Goal: Task Accomplishment & Management: Manage account settings

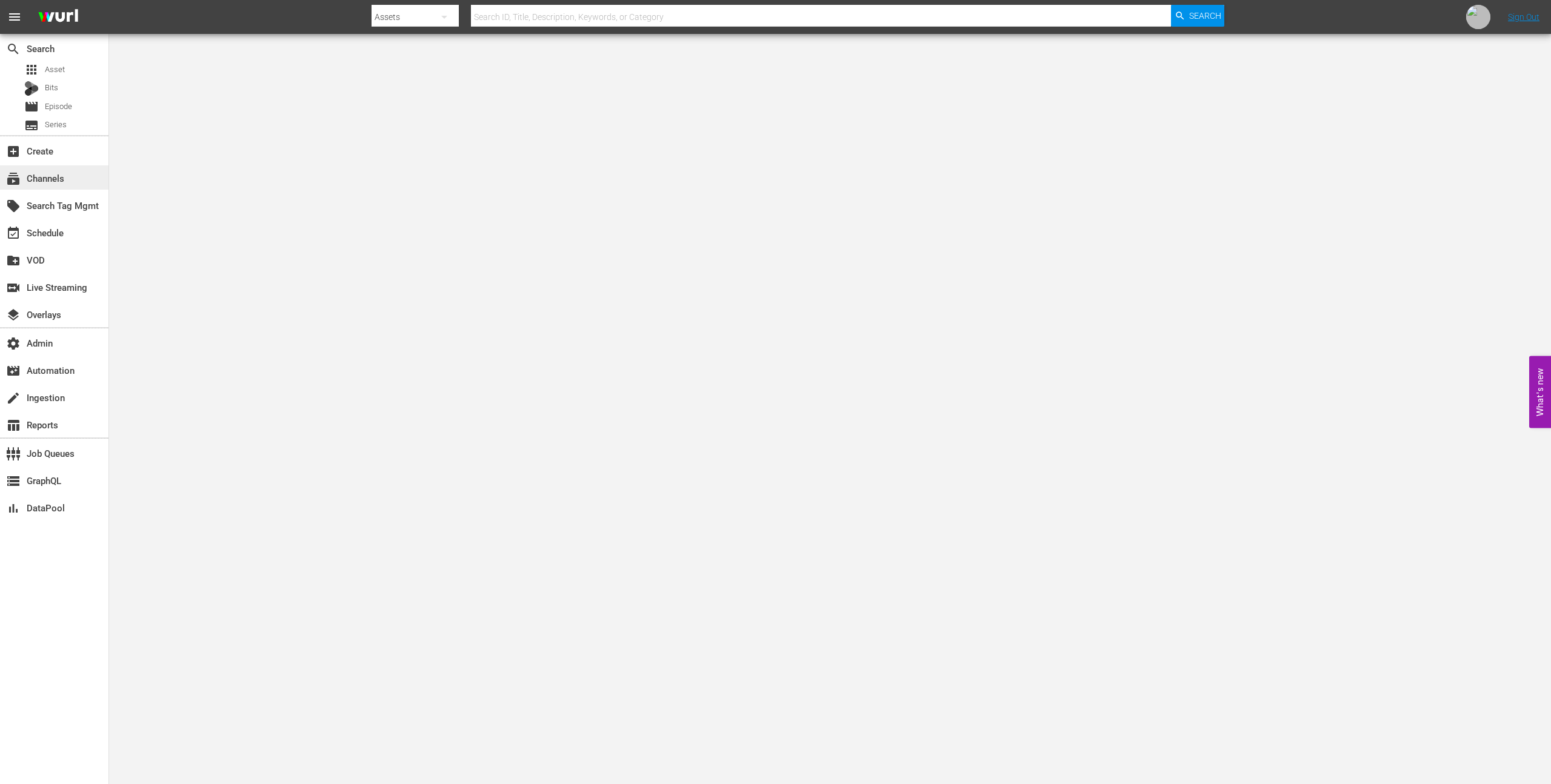
click at [38, 177] on div "subscriptions Channels" at bounding box center [33, 176] width 68 height 11
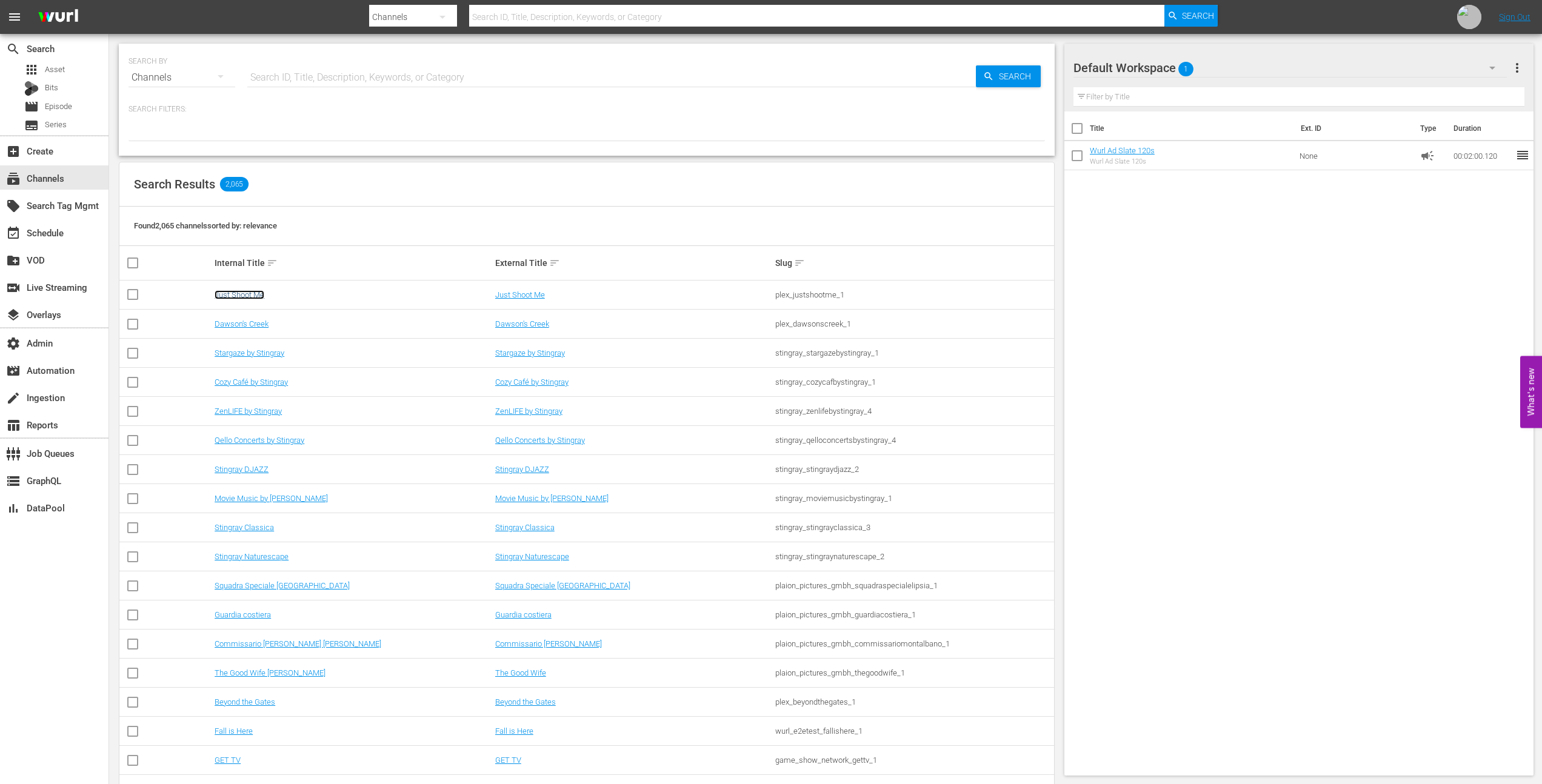
click at [256, 293] on link "Just Shoot Me" at bounding box center [239, 294] width 49 height 9
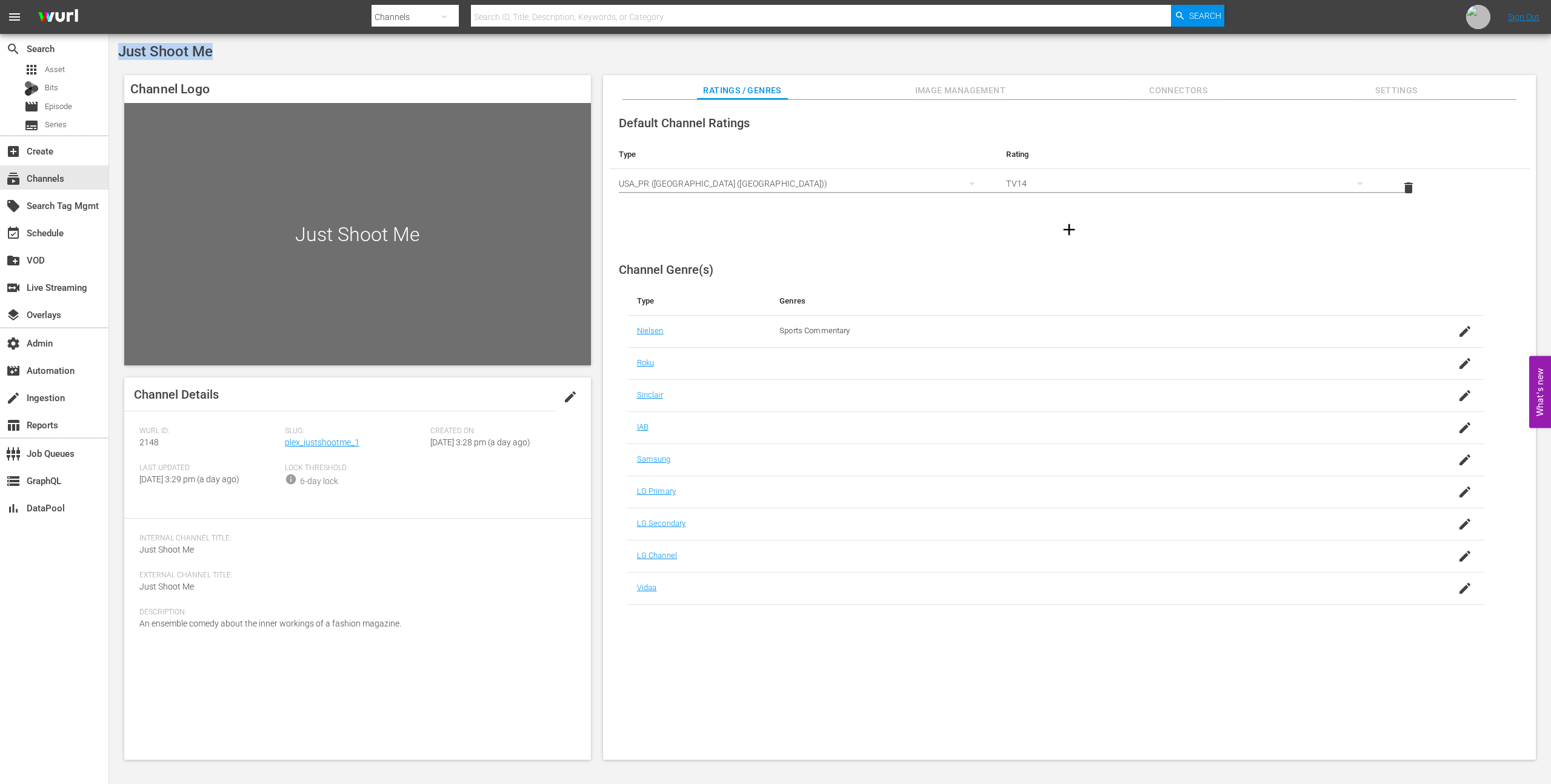
drag, startPoint x: 118, startPoint y: 45, endPoint x: 236, endPoint y: 58, distance: 118.7
click at [236, 58] on div "Just Shoot Me" at bounding box center [829, 51] width 1424 height 17
click at [237, 58] on div "Just Shoot Me" at bounding box center [829, 51] width 1424 height 17
drag, startPoint x: 915, startPoint y: 305, endPoint x: 957, endPoint y: 308, distance: 42.1
click at [958, 308] on tr "Type Genres" at bounding box center [1055, 301] width 856 height 29
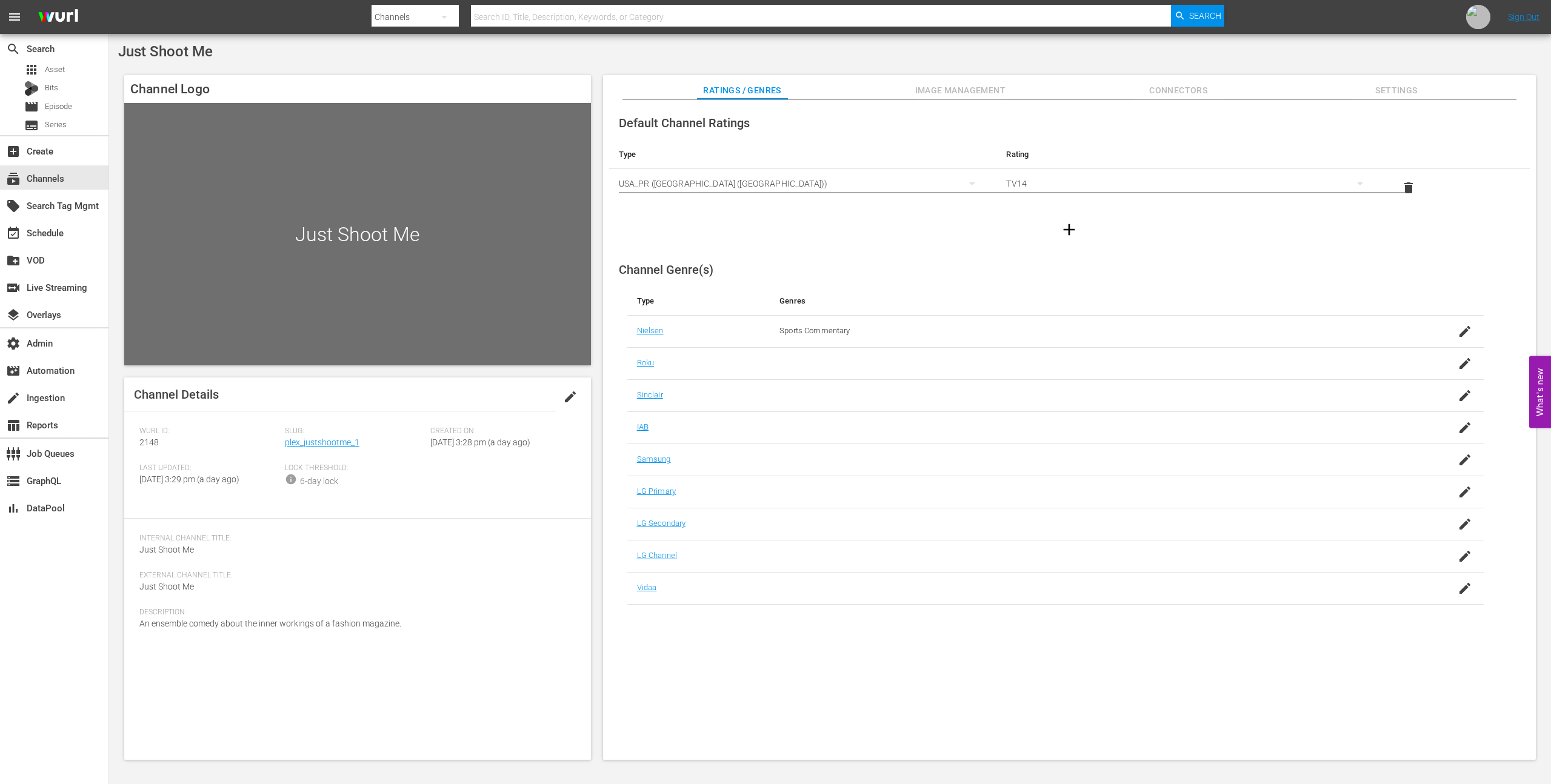
click at [0, 0] on div "Sports Commentary" at bounding box center [0, 0] width 0 height 0
drag, startPoint x: 314, startPoint y: 646, endPoint x: 422, endPoint y: 639, distance: 108.2
click at [422, 639] on div "Description: An ensemble comedy about the inner workings of a fashion magazine." at bounding box center [358, 626] width 436 height 37
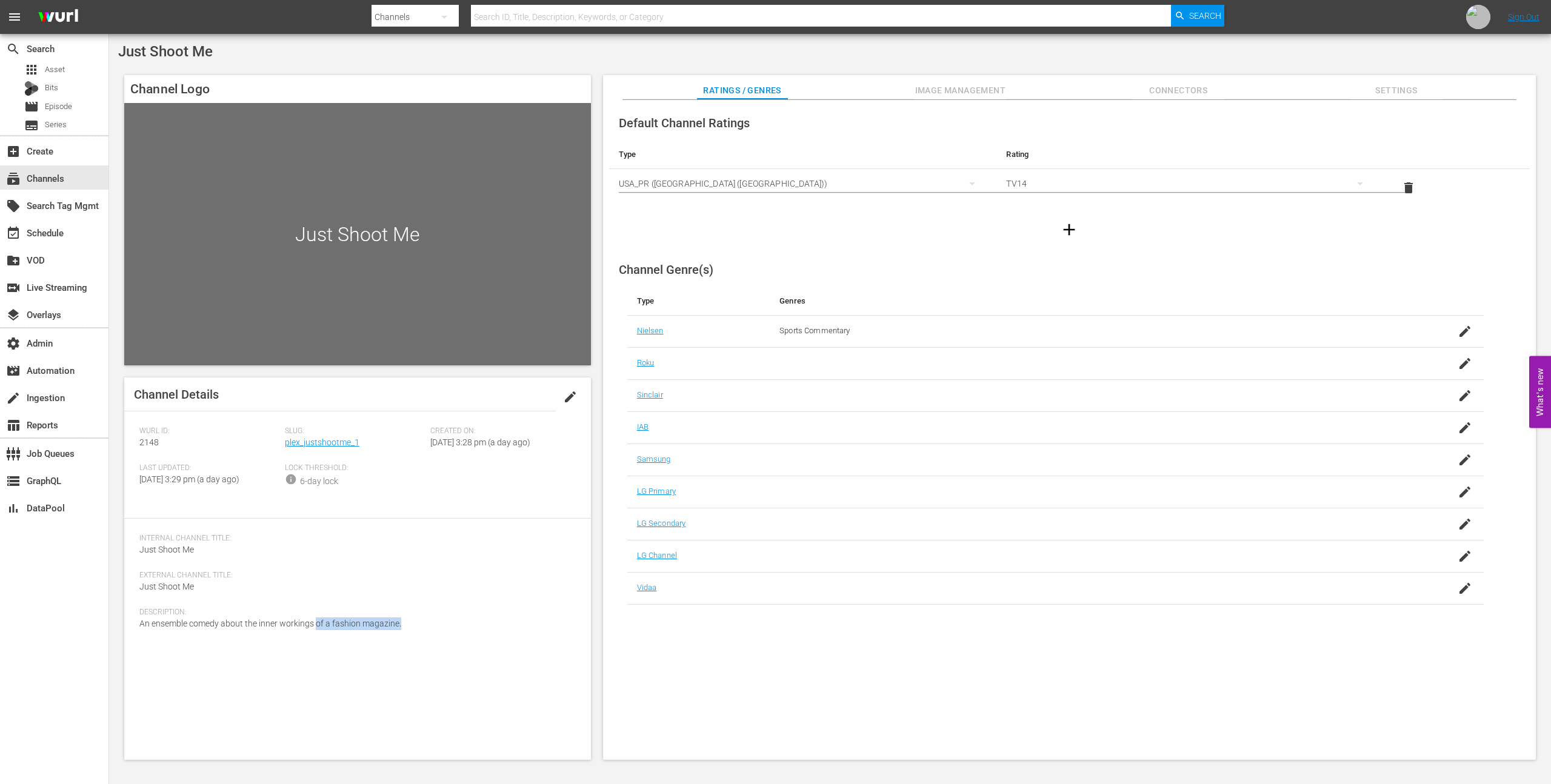
click at [413, 644] on div "Description: An ensemble comedy about the inner workings of a fashion magazine." at bounding box center [358, 626] width 436 height 37
drag, startPoint x: 408, startPoint y: 644, endPoint x: 331, endPoint y: 649, distance: 77.2
click at [331, 644] on div "Description: An ensemble comedy about the inner workings of a fashion magazine." at bounding box center [358, 626] width 436 height 37
click at [835, 262] on div "Channel Genre(s) Type Genres Nielsen Sports Commentary Roku Sinclair IAB Samsun…" at bounding box center [1069, 428] width 921 height 352
click at [1319, 344] on td "Sports Commentary" at bounding box center [1079, 331] width 618 height 32
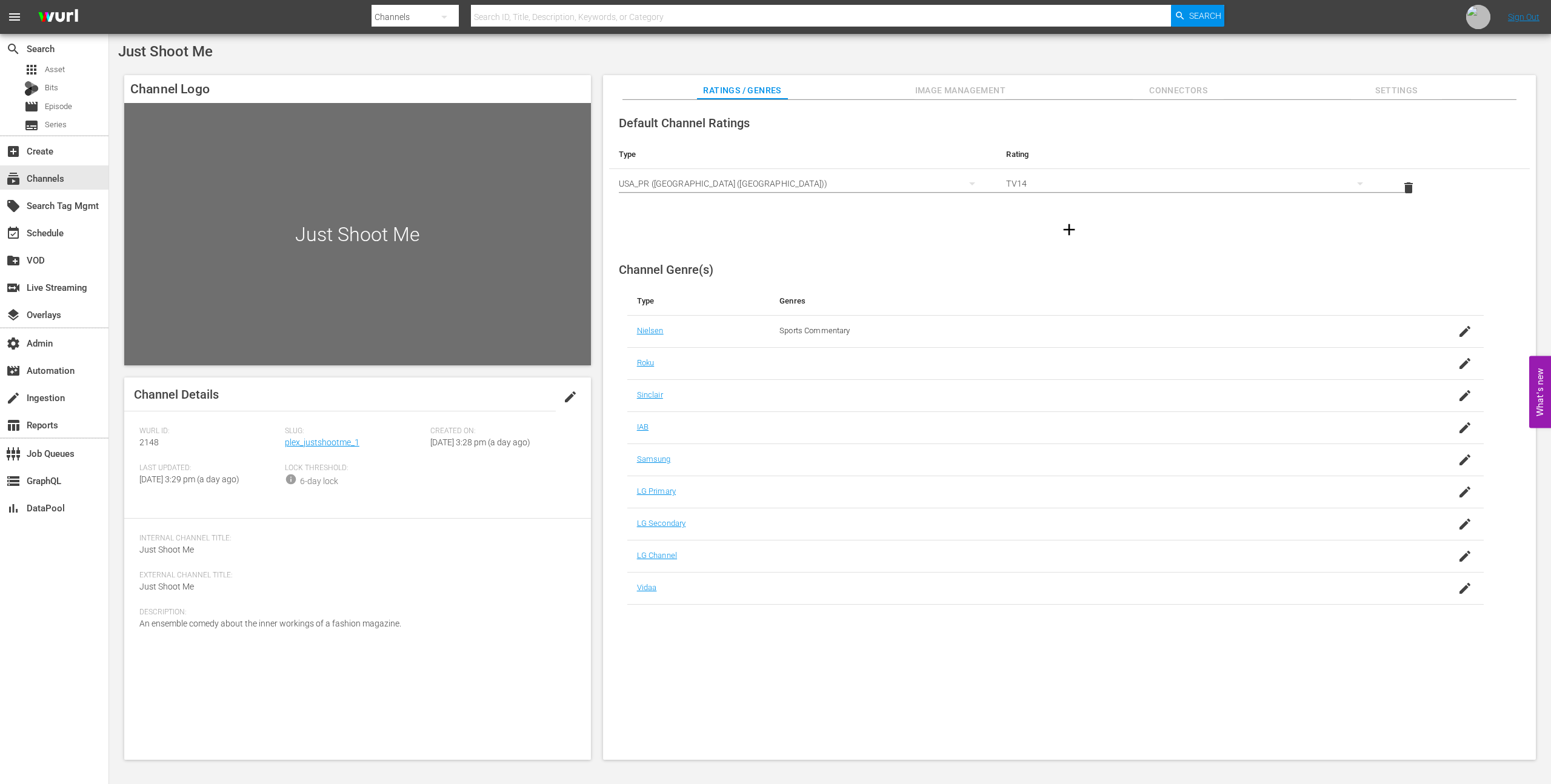
drag, startPoint x: 1404, startPoint y: 329, endPoint x: 1421, endPoint y: 324, distance: 17.7
click at [1404, 329] on td at bounding box center [1436, 331] width 95 height 32
click at [1462, 325] on icon "button" at bounding box center [1464, 331] width 14 height 14
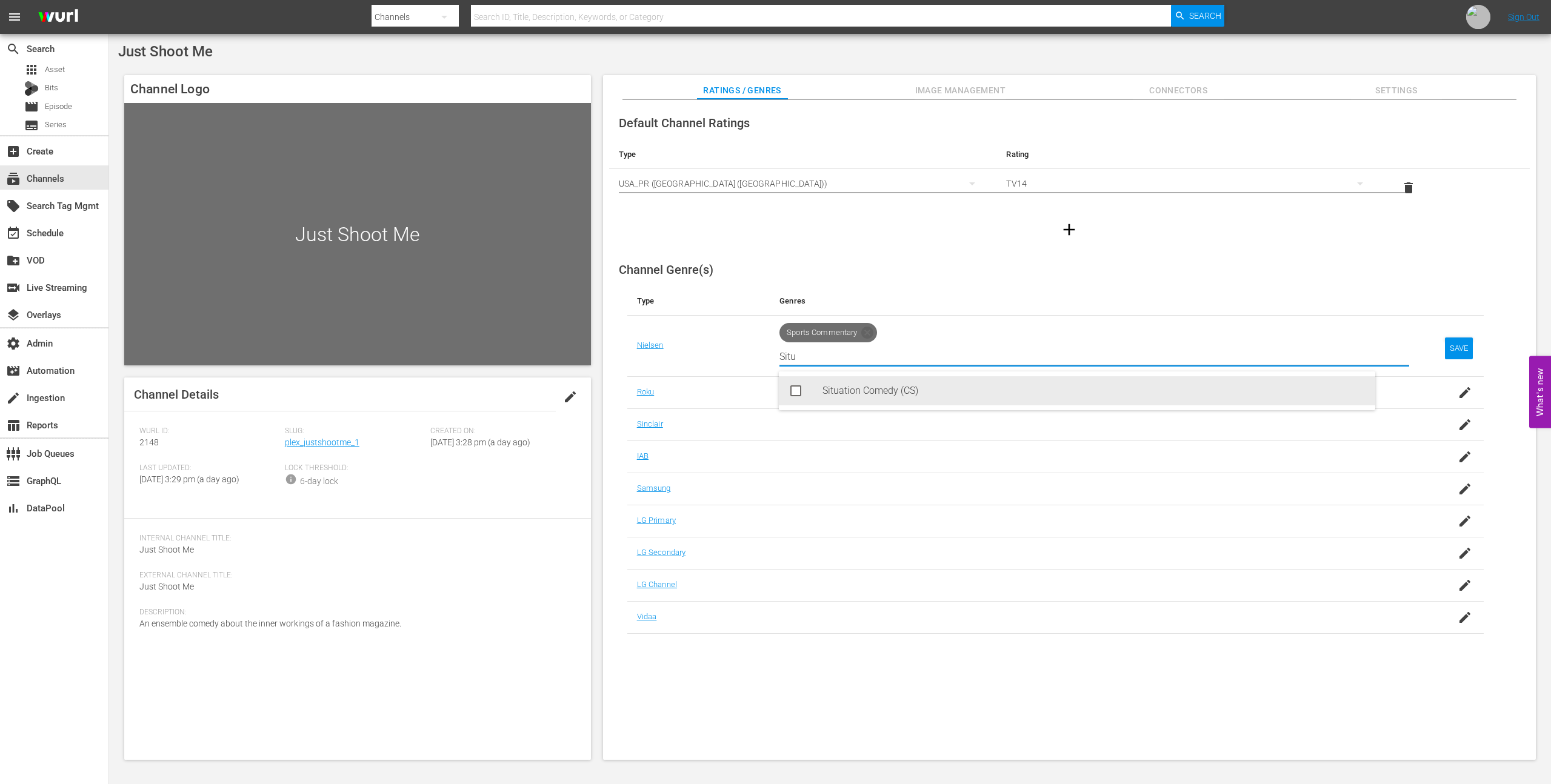
type input "Situ"
click at [827, 388] on div "Situation Comedy (CS)" at bounding box center [1094, 390] width 543 height 29
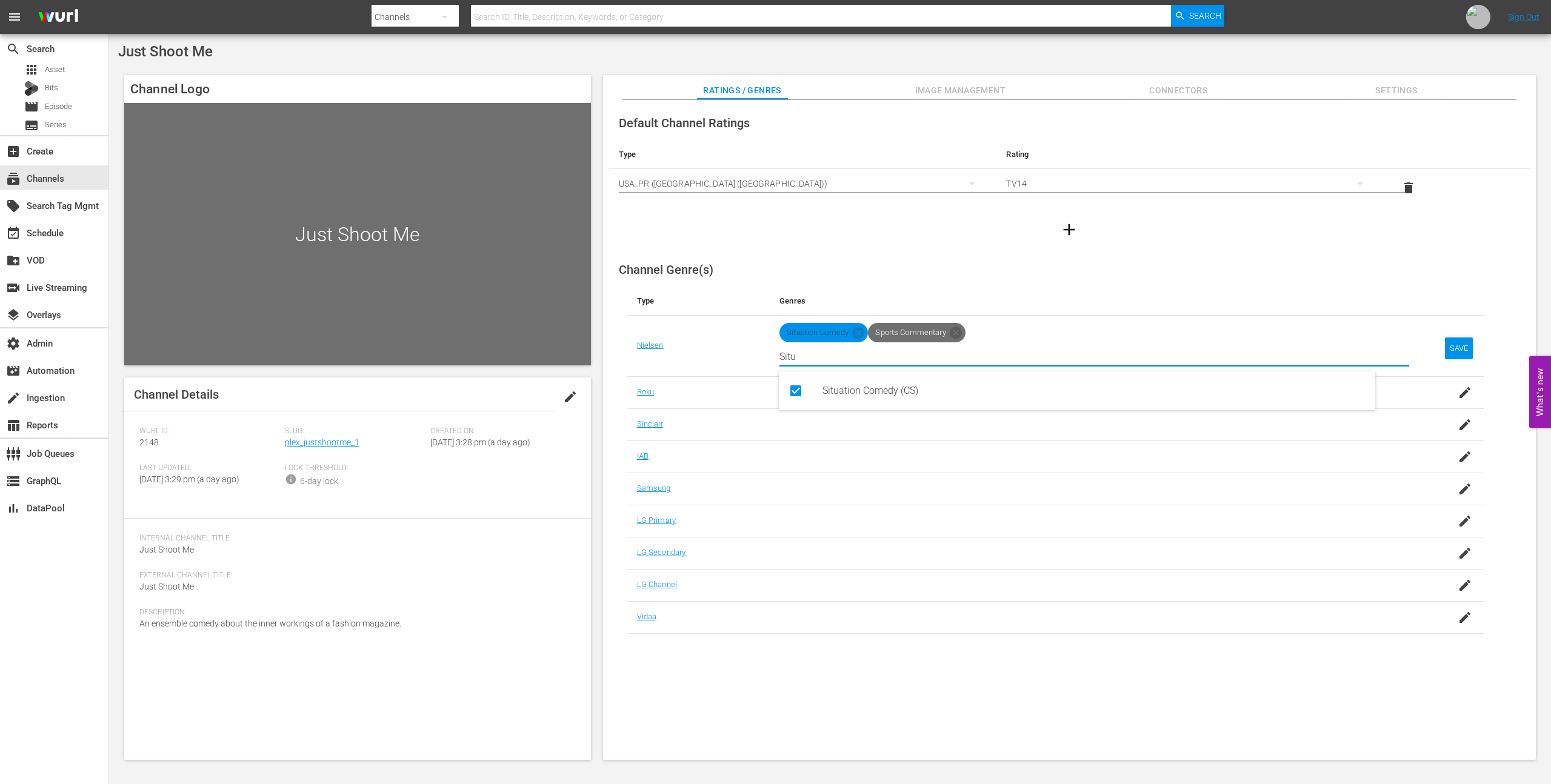
click at [955, 330] on icon at bounding box center [956, 333] width 12 height 12
click at [1455, 341] on div "SAVE" at bounding box center [1458, 349] width 28 height 22
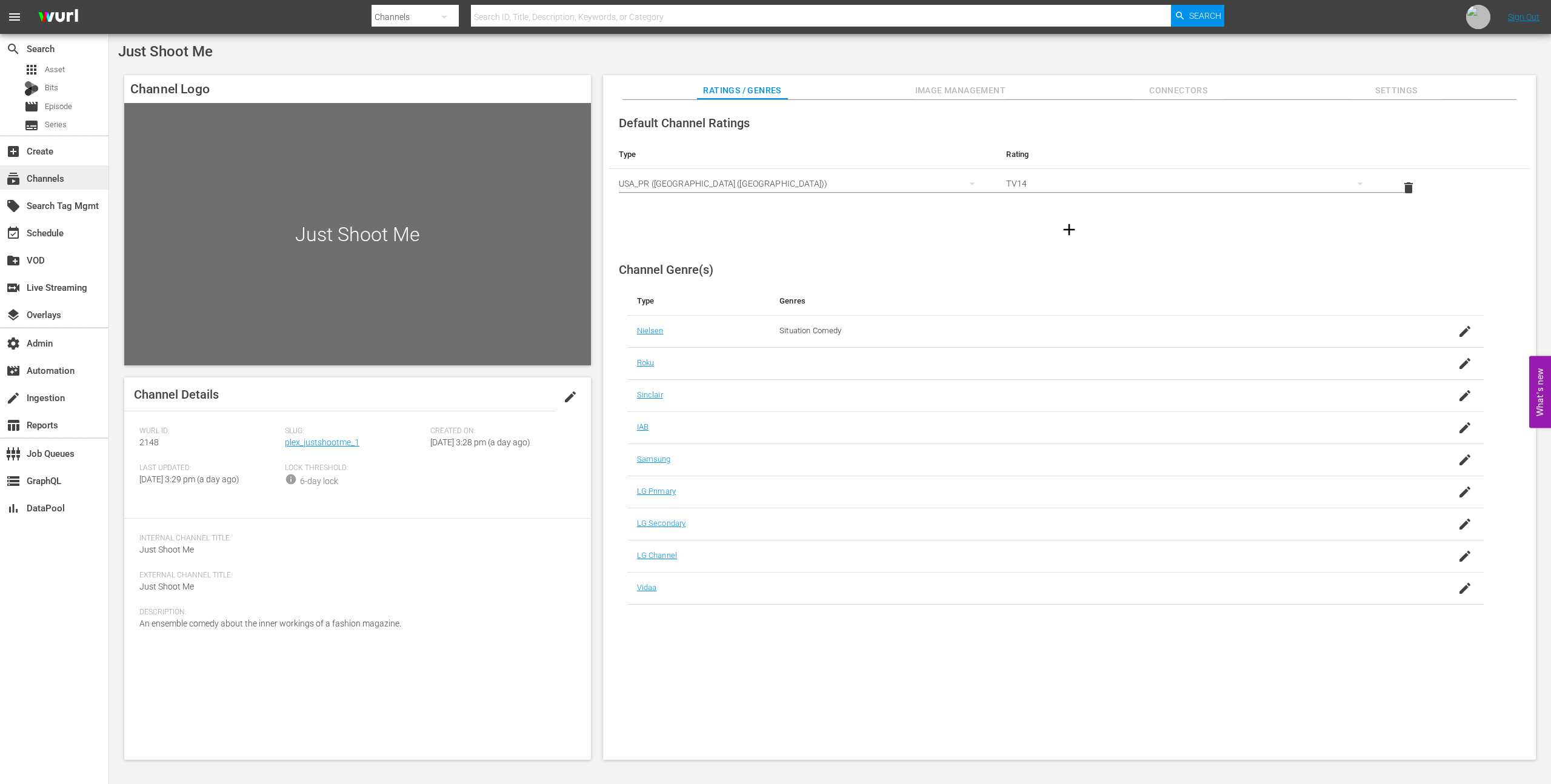
click at [65, 176] on div "subscriptions Channels" at bounding box center [33, 176] width 68 height 11
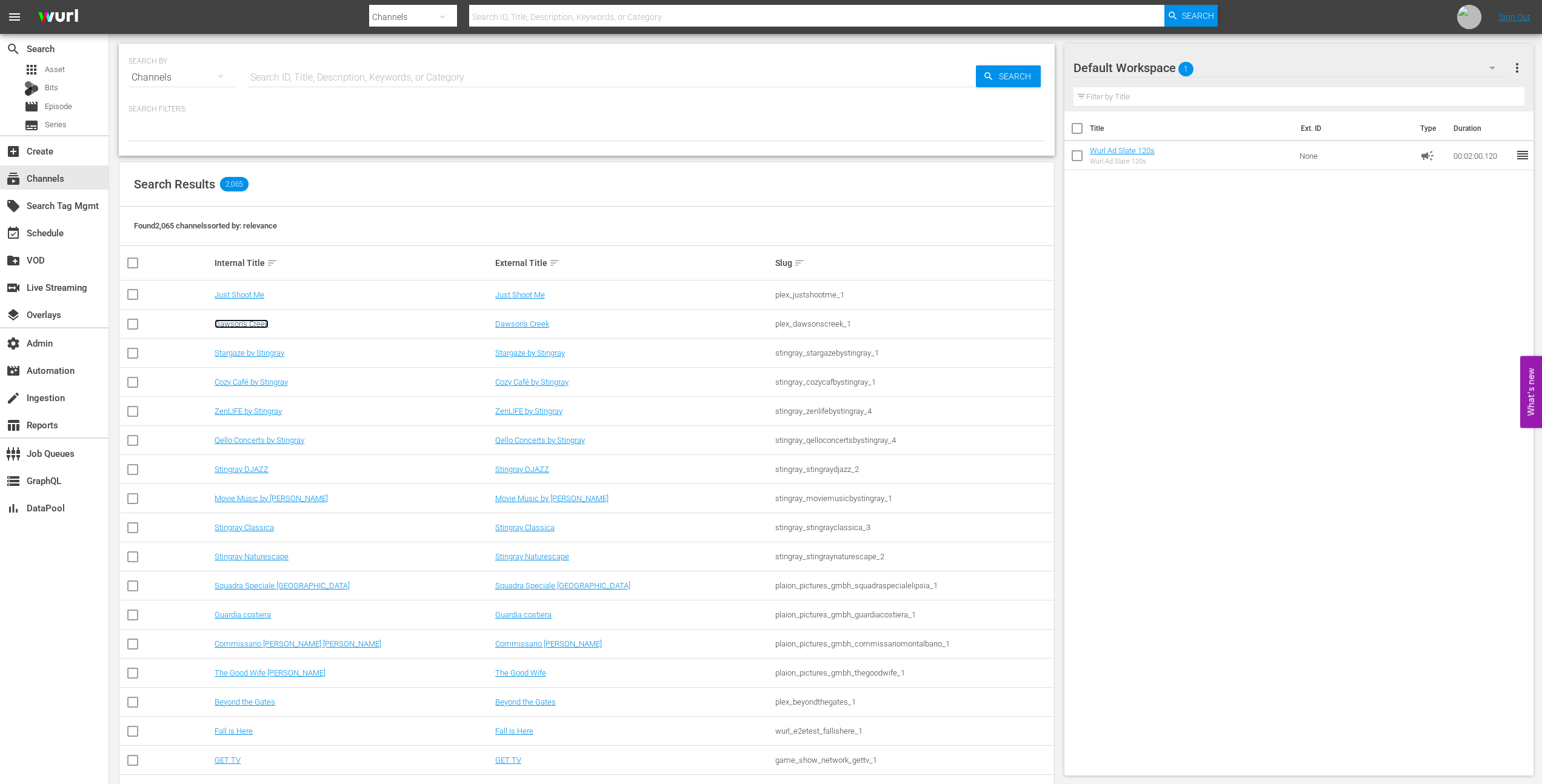
click at [241, 327] on link "Dawson's Creek" at bounding box center [242, 323] width 54 height 9
